Goal: Find specific page/section: Find specific page/section

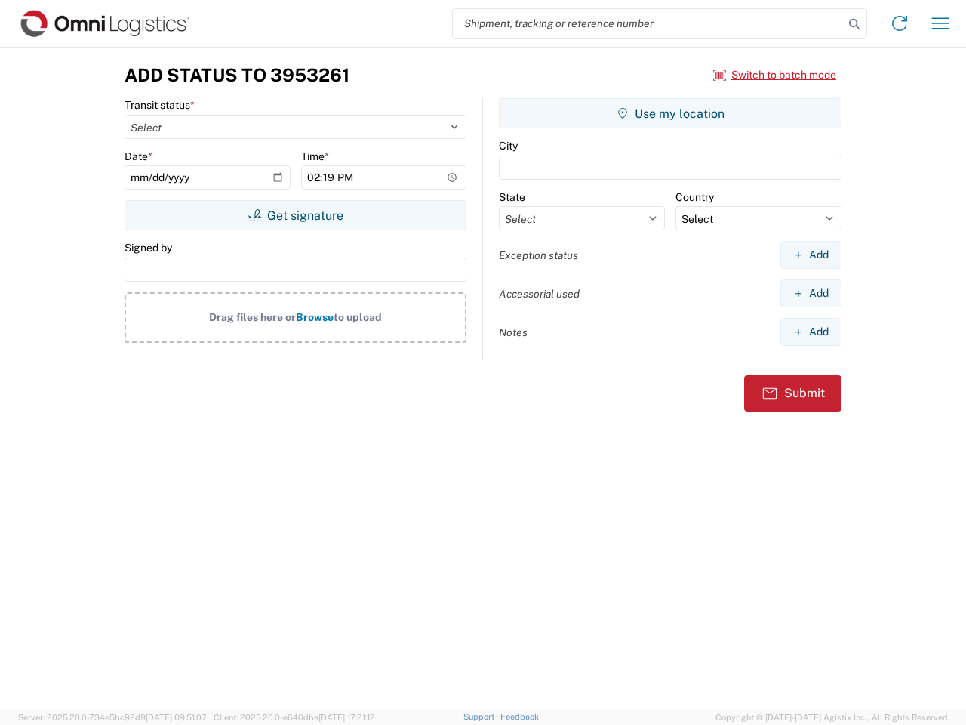
click at [648, 23] on input "search" at bounding box center [648, 23] width 391 height 29
click at [854, 24] on icon at bounding box center [854, 24] width 21 height 21
click at [900, 23] on icon at bounding box center [900, 23] width 24 height 24
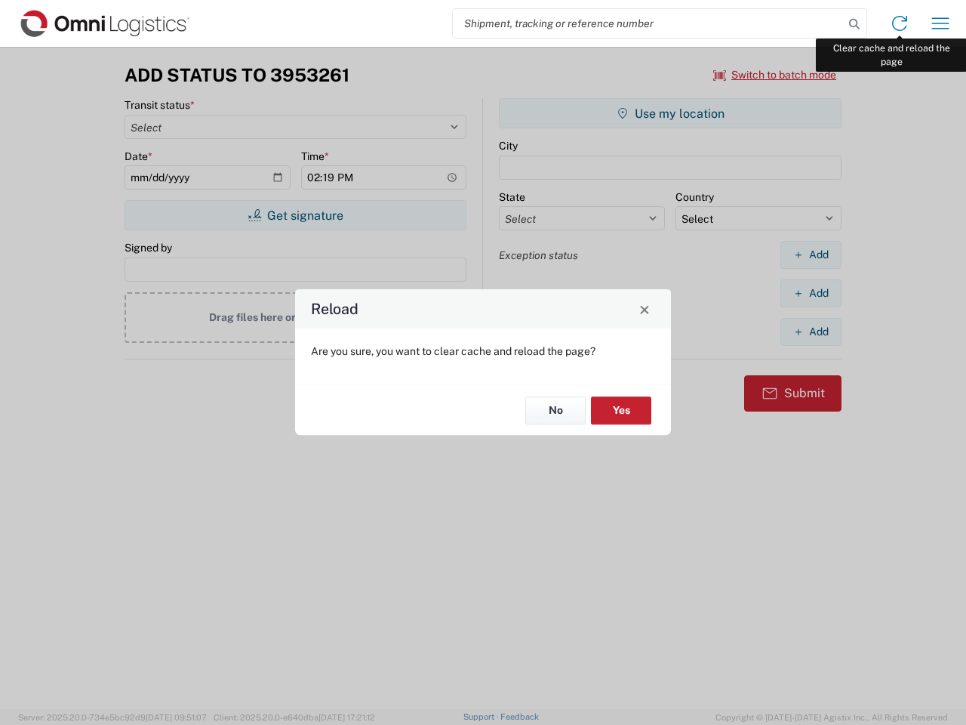
click at [940, 23] on div "Reload Are you sure, you want to clear cache and reload the page? No Yes" at bounding box center [483, 362] width 966 height 725
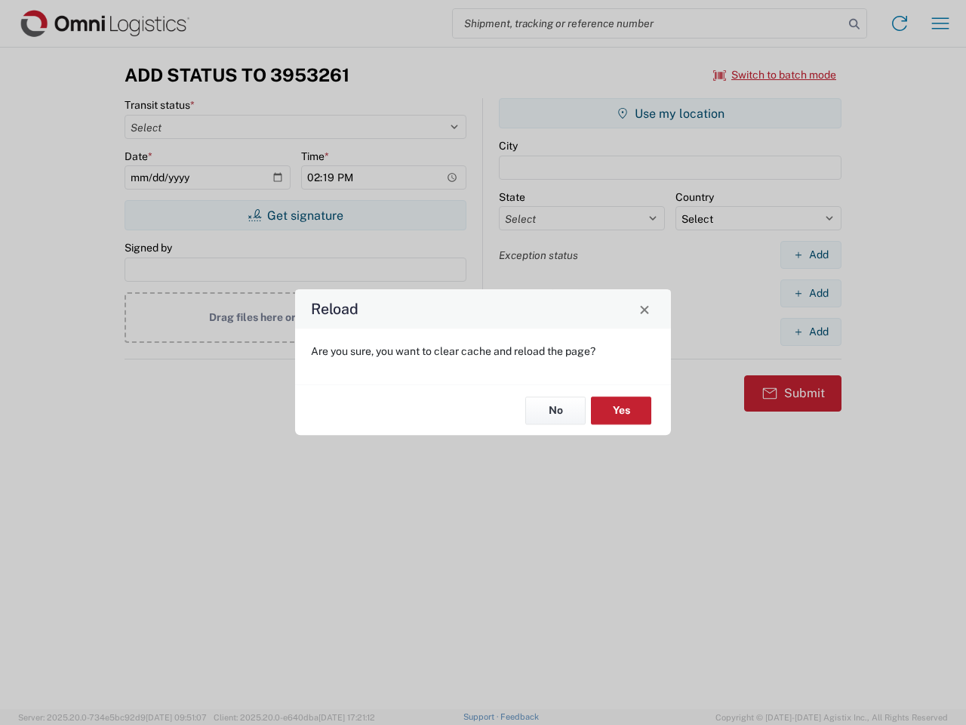
click at [775, 75] on div "Reload Are you sure, you want to clear cache and reload the page? No Yes" at bounding box center [483, 362] width 966 height 725
click at [295, 215] on div "Reload Are you sure, you want to clear cache and reload the page? No Yes" at bounding box center [483, 362] width 966 height 725
click at [670, 113] on div "Reload Are you sure, you want to clear cache and reload the page? No Yes" at bounding box center [483, 362] width 966 height 725
click at [811, 254] on div "Reload Are you sure, you want to clear cache and reload the page? No Yes" at bounding box center [483, 362] width 966 height 725
click at [811, 293] on div "Reload Are you sure, you want to clear cache and reload the page? No Yes" at bounding box center [483, 362] width 966 height 725
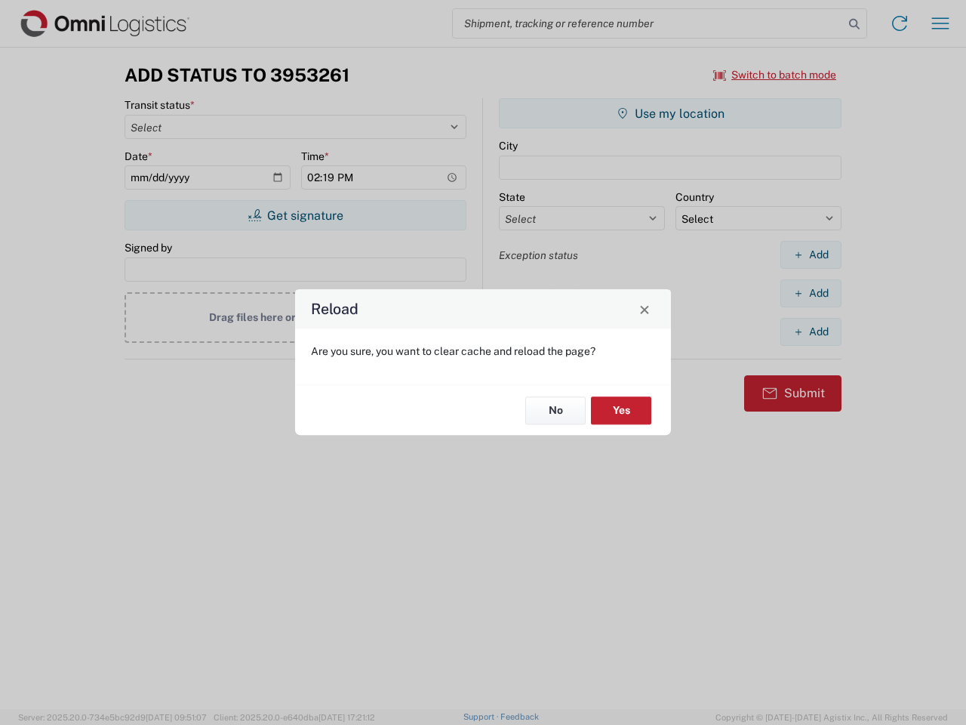
click at [811, 331] on div "Reload Are you sure, you want to clear cache and reload the page? No Yes" at bounding box center [483, 362] width 966 height 725
